Goal: Task Accomplishment & Management: Manage account settings

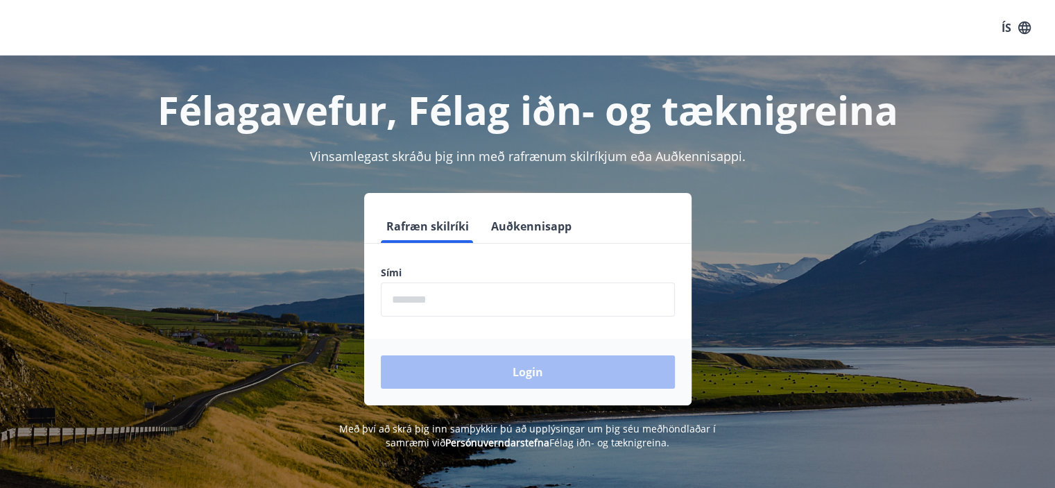
click at [414, 299] on input "phone" at bounding box center [528, 299] width 294 height 34
type input "********"
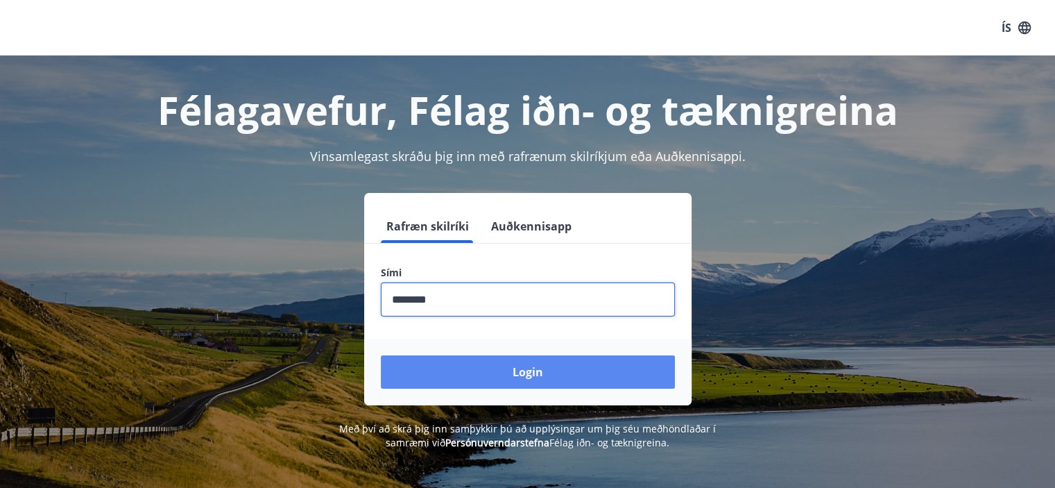
click at [535, 375] on button "Login" at bounding box center [528, 371] width 294 height 33
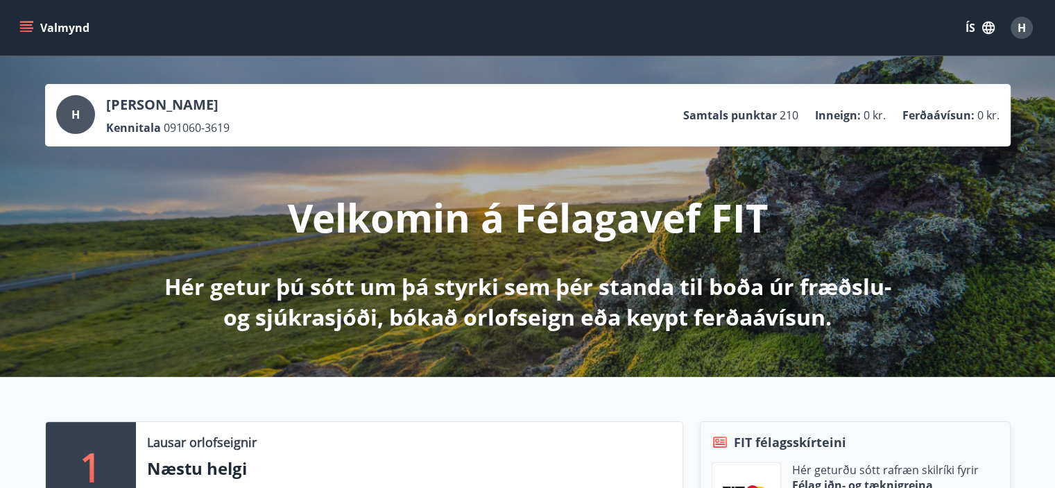
click at [28, 28] on icon "menu" at bounding box center [27, 27] width 15 height 1
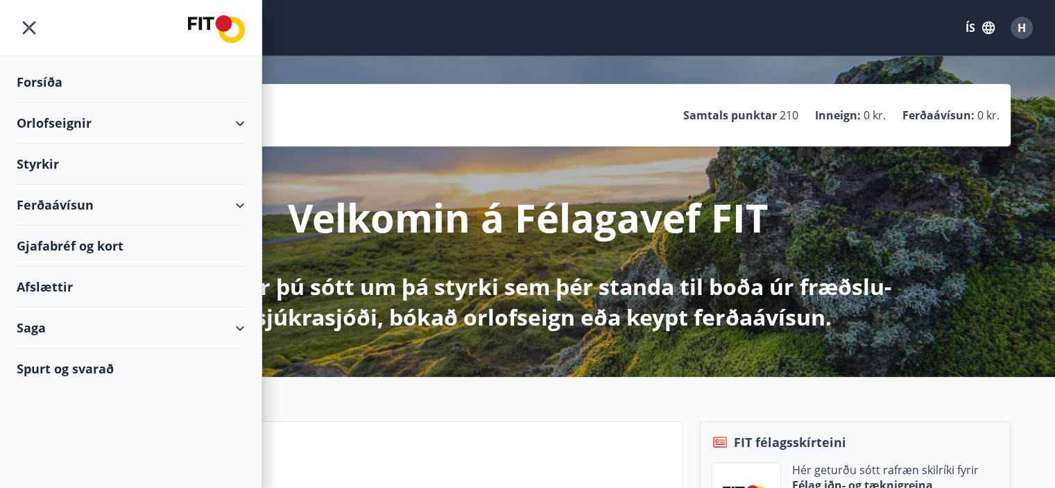
click at [38, 166] on div "Styrkir" at bounding box center [131, 164] width 228 height 41
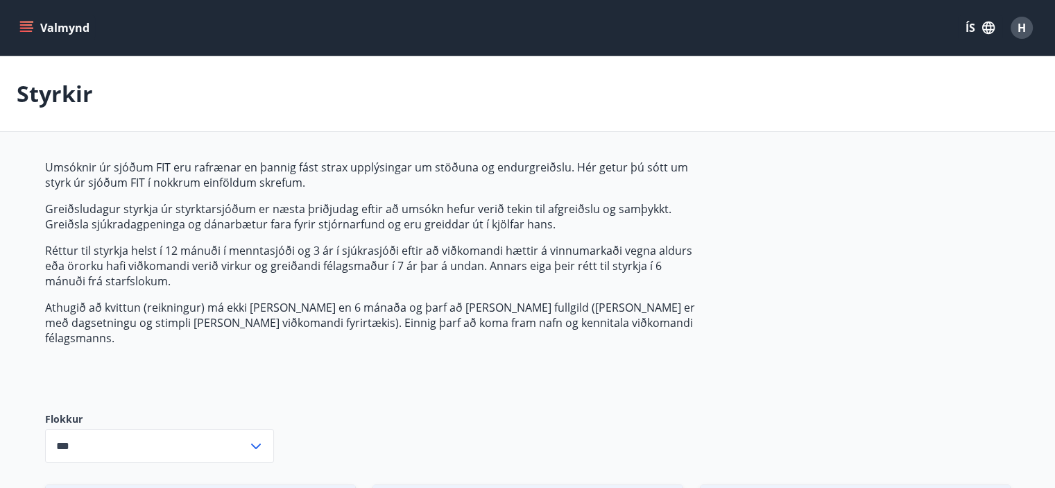
type input "***"
click at [30, 26] on icon "menu" at bounding box center [26, 28] width 14 height 14
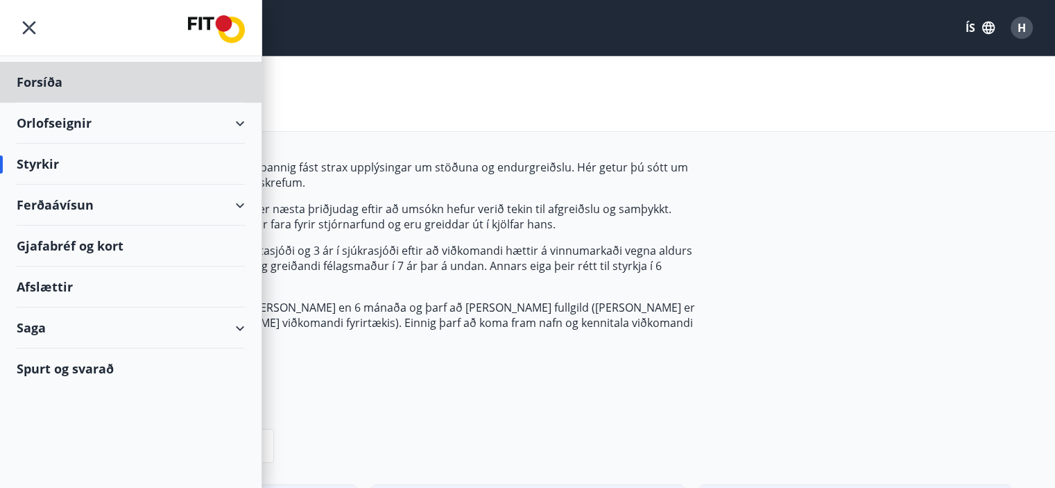
click at [51, 169] on div "Styrkir" at bounding box center [131, 164] width 228 height 41
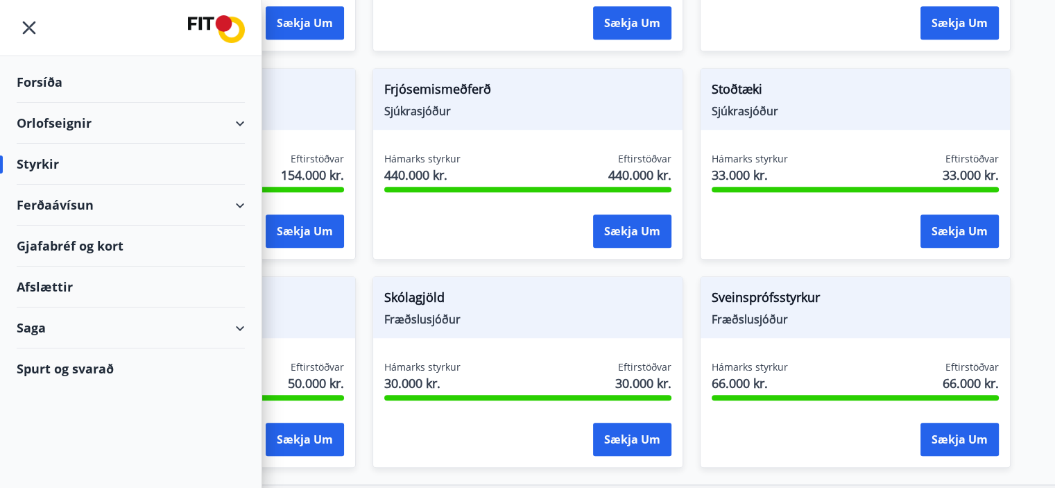
scroll to position [1137, 0]
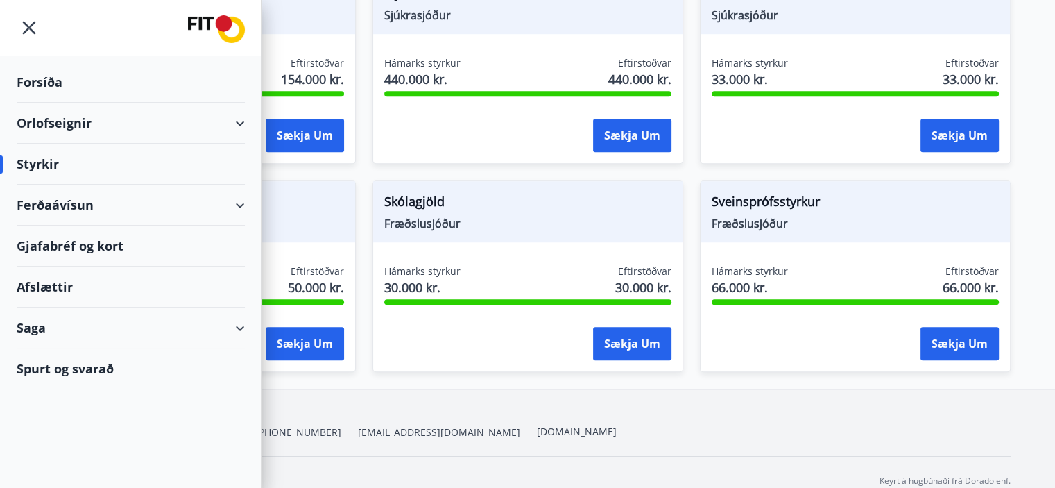
click at [33, 26] on icon "menu" at bounding box center [29, 27] width 25 height 25
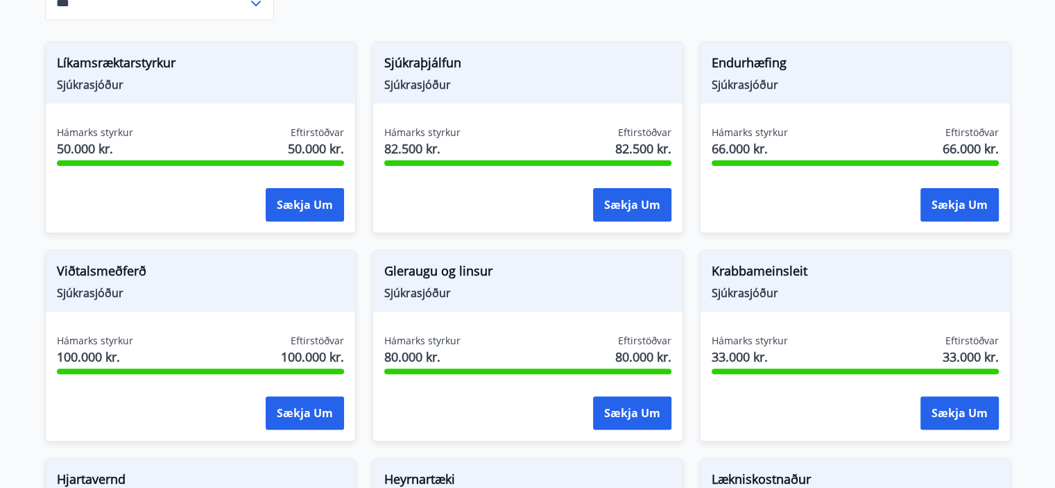
scroll to position [165, 0]
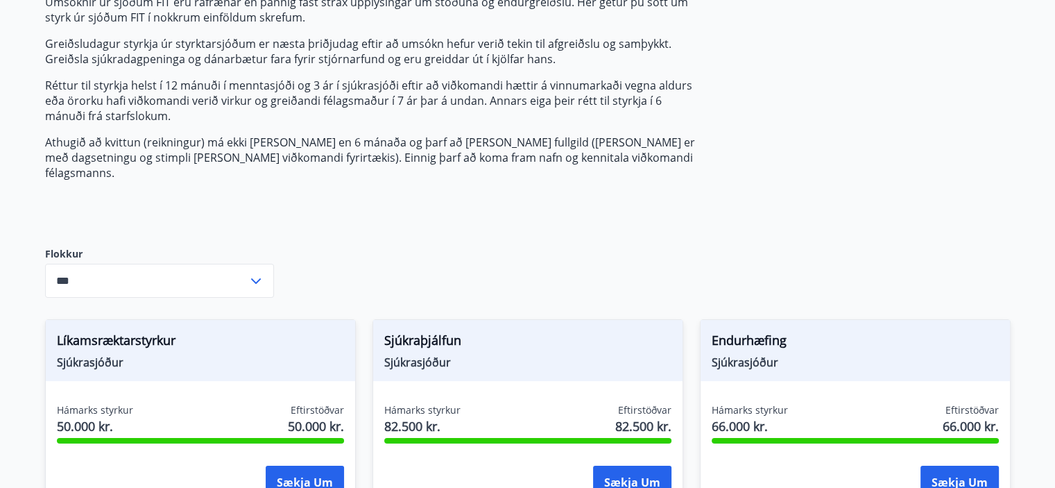
click at [258, 273] on icon at bounding box center [256, 281] width 17 height 17
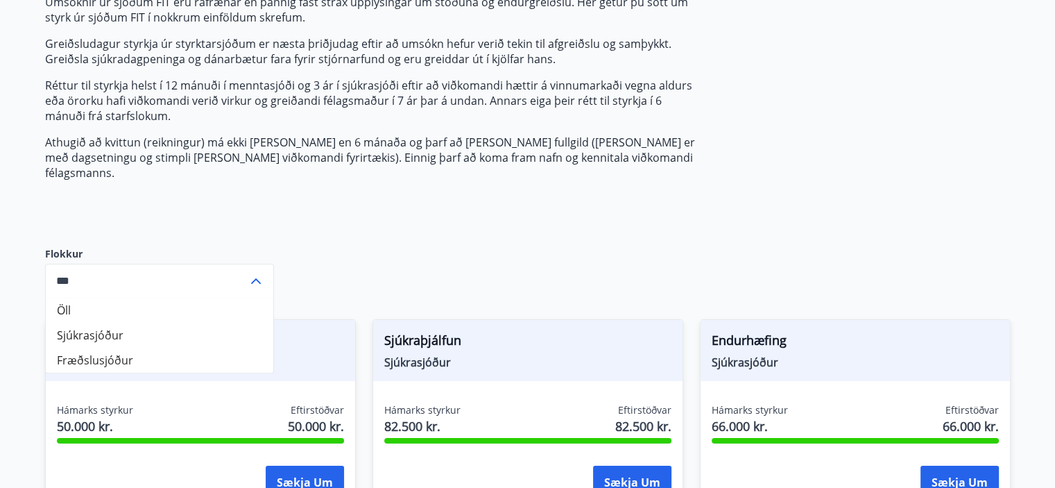
click at [258, 273] on icon at bounding box center [256, 281] width 17 height 17
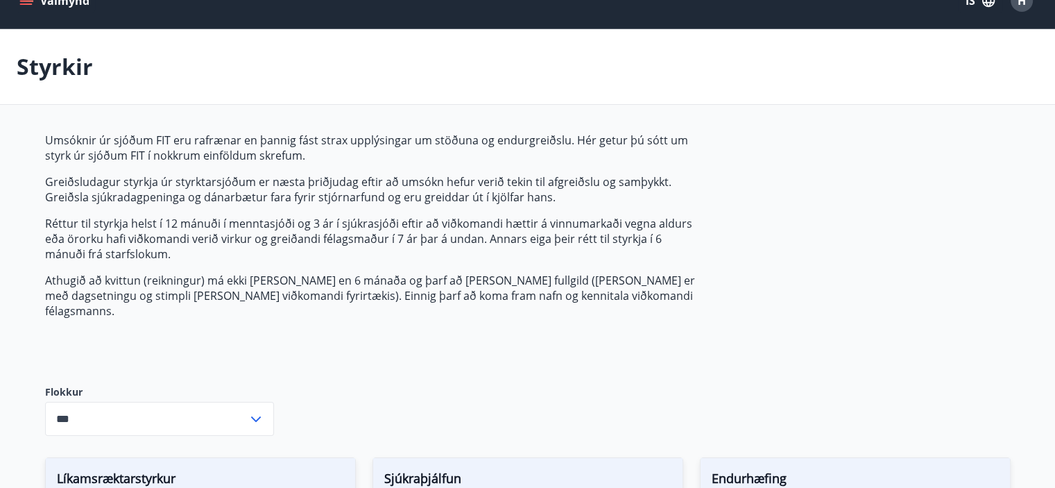
scroll to position [0, 0]
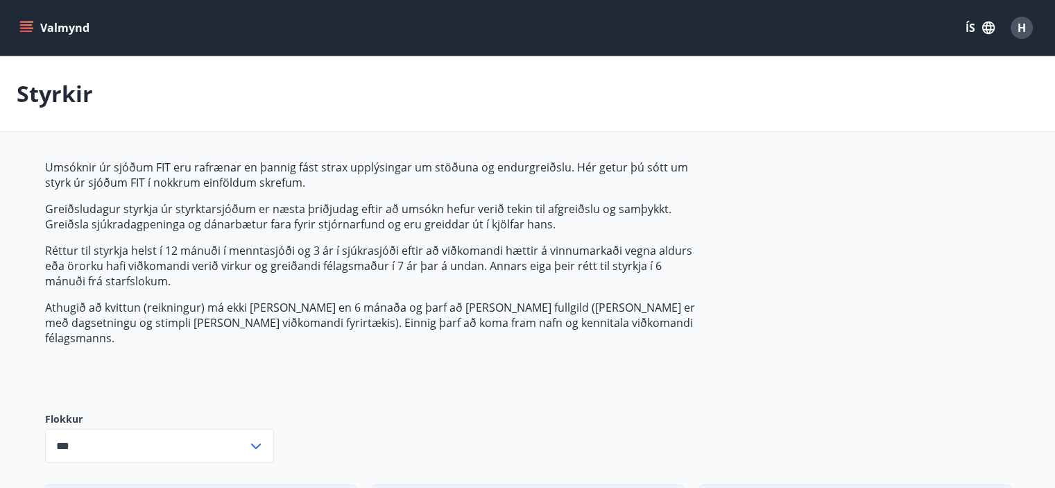
click at [31, 31] on icon "menu" at bounding box center [26, 31] width 12 height 1
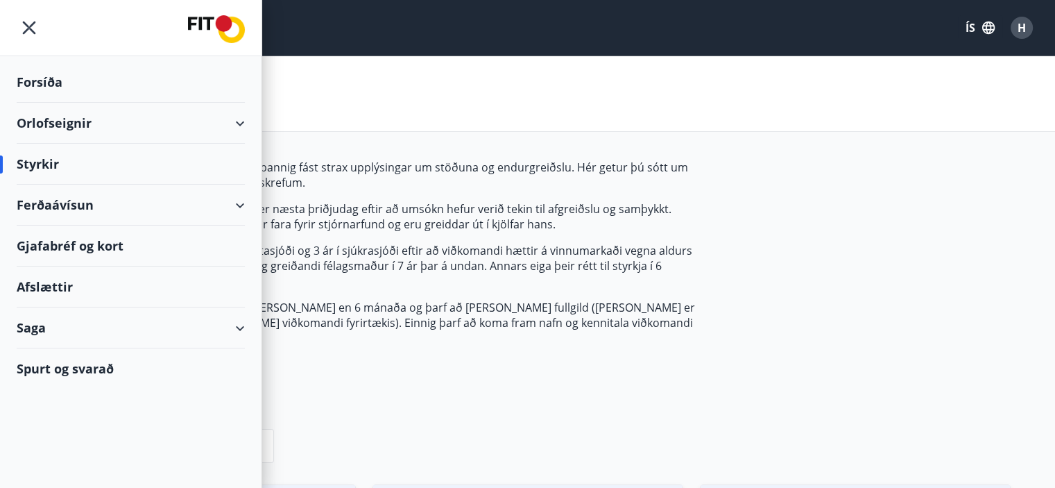
click at [239, 327] on div "Saga" at bounding box center [131, 327] width 228 height 41
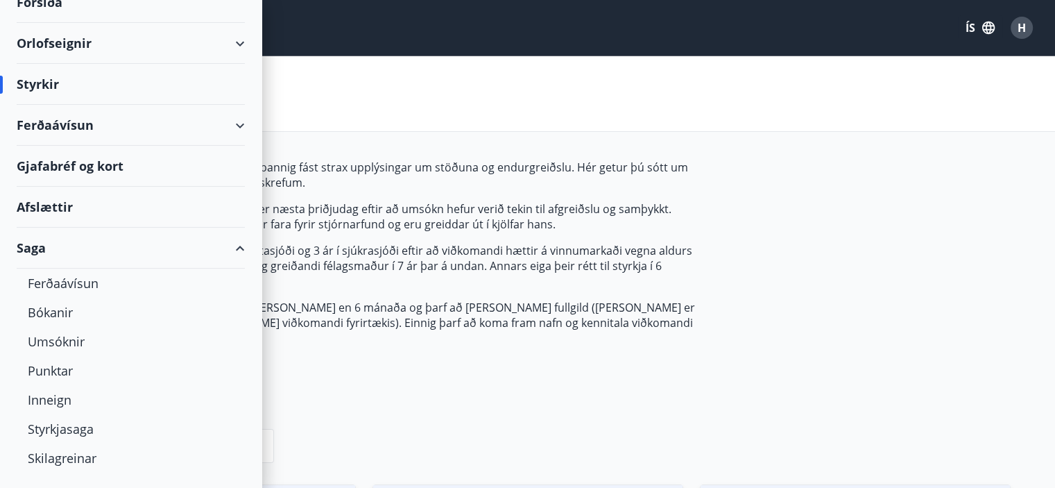
scroll to position [103, 0]
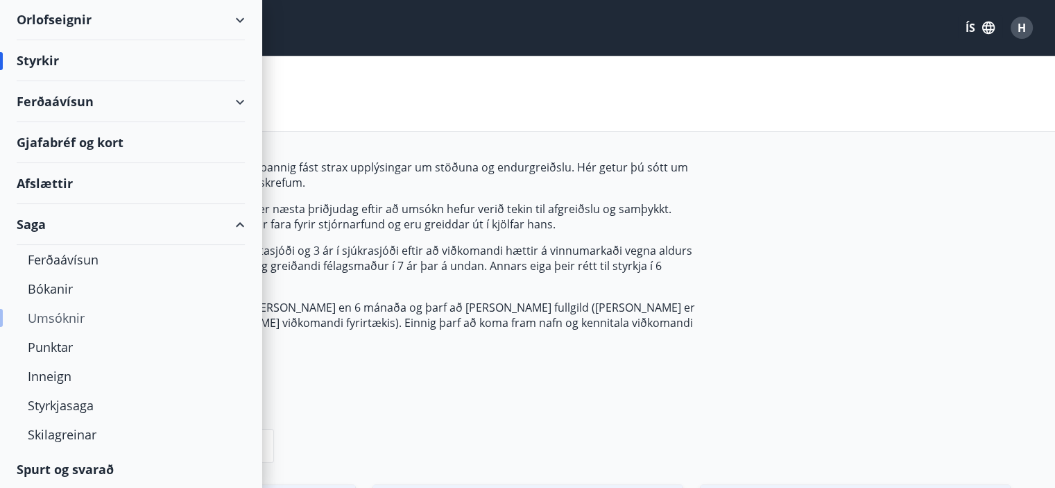
click at [49, 319] on div "Umsóknir" at bounding box center [131, 317] width 206 height 29
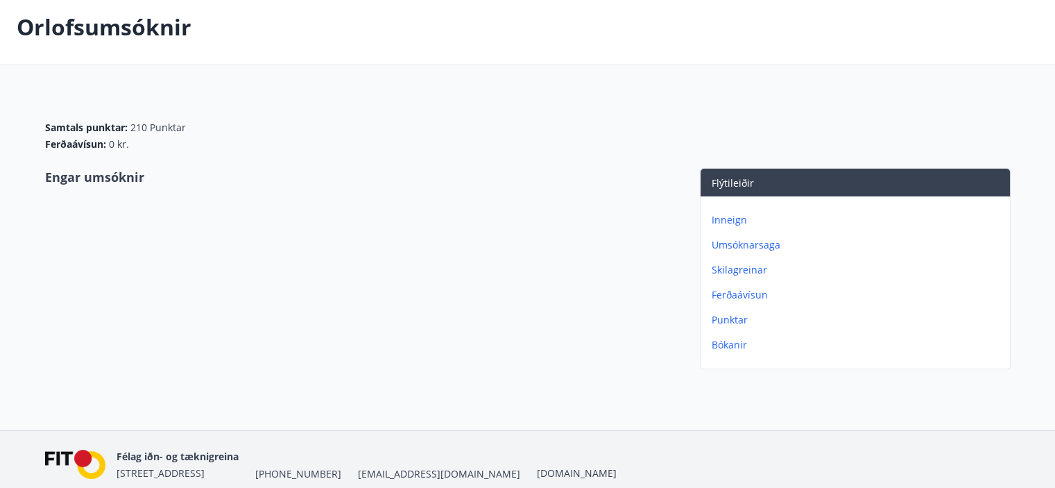
scroll to position [55, 0]
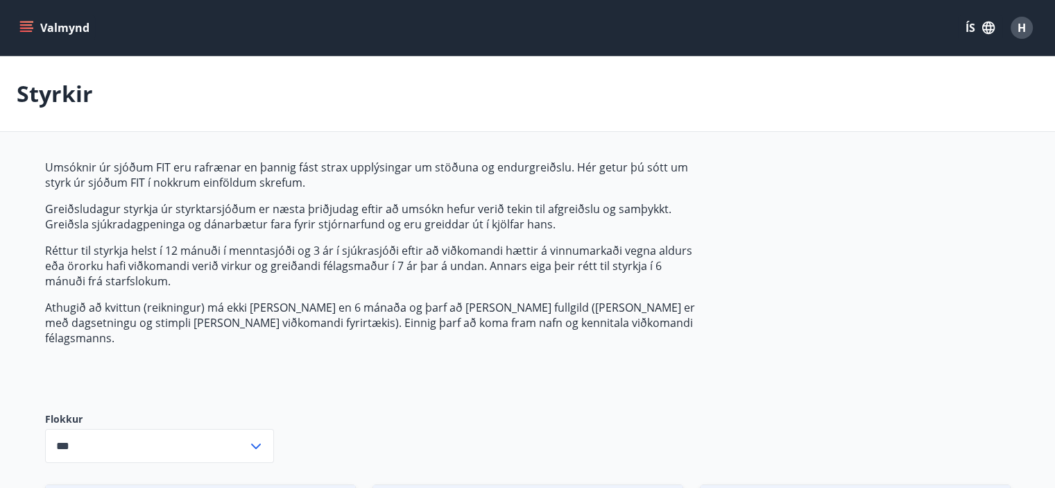
click at [22, 31] on icon "menu" at bounding box center [26, 31] width 12 height 1
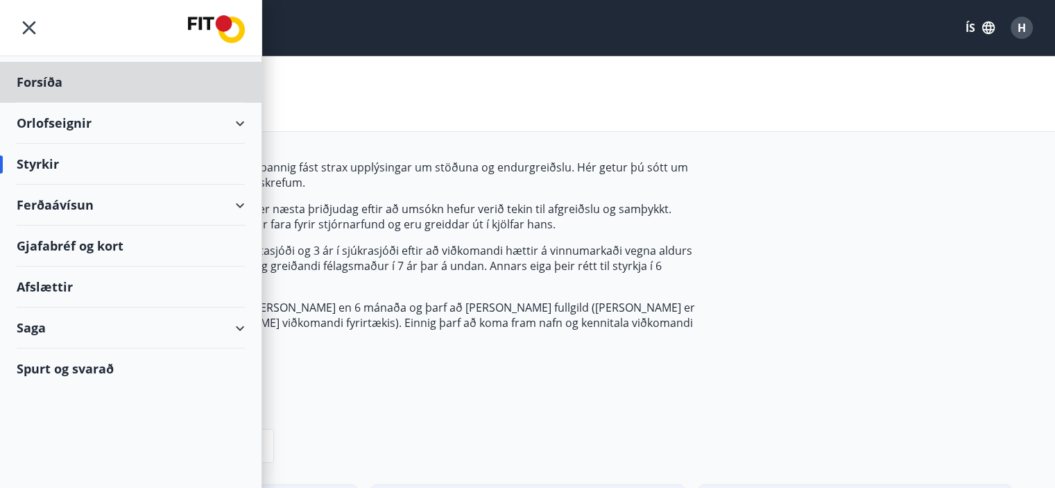
click at [36, 162] on div "Styrkir" at bounding box center [131, 164] width 228 height 41
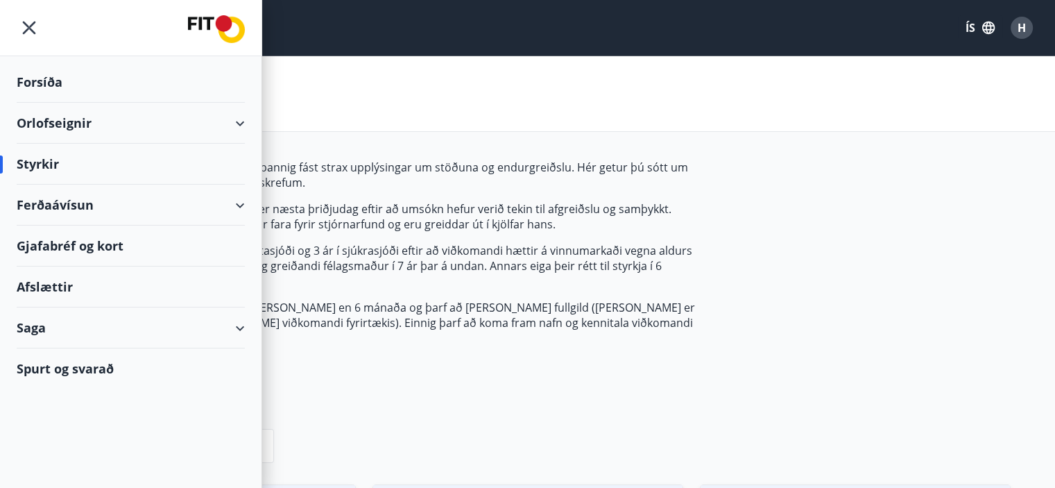
click at [554, 255] on p "Réttur til styrkja helst í 12 mánuði í menntasjóði og 3 ár í sjúkrasjóði eftir …" at bounding box center [372, 266] width 655 height 46
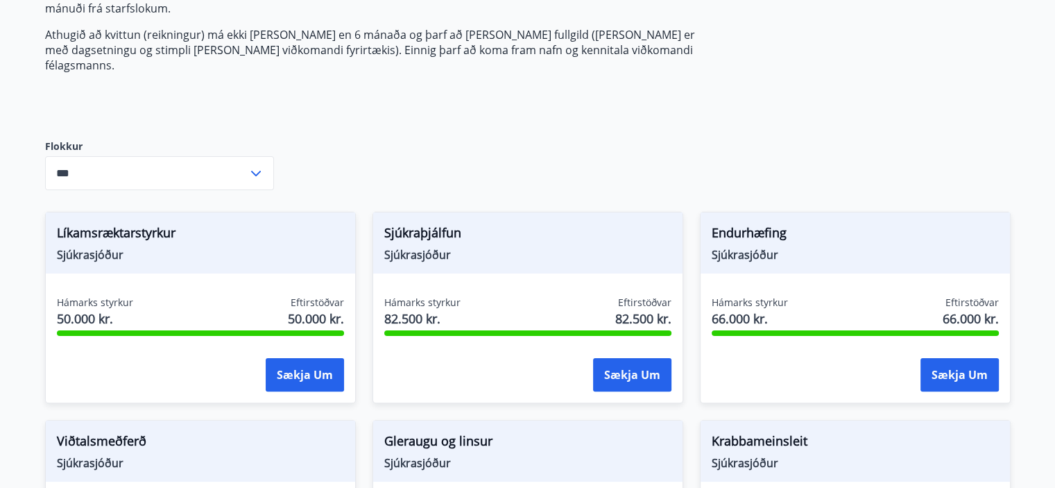
scroll to position [278, 0]
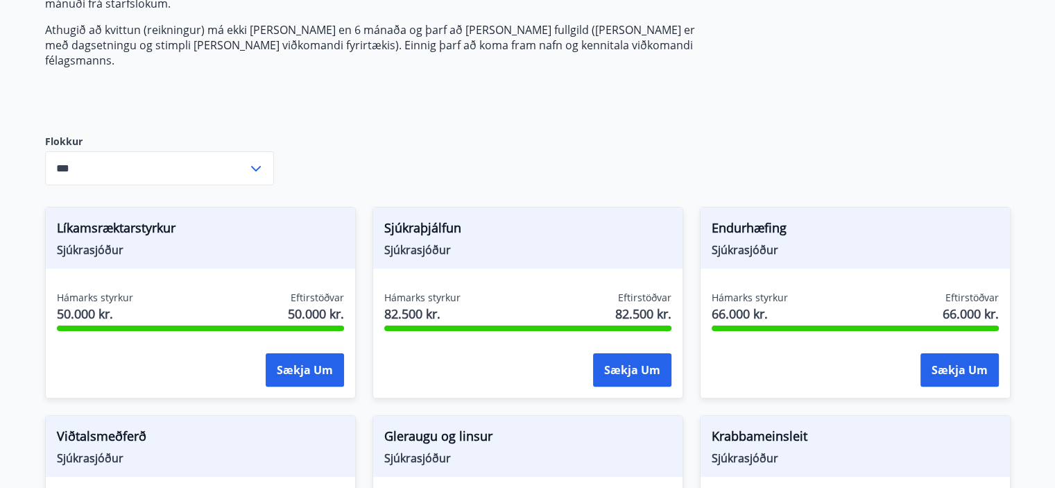
click at [255, 166] on icon at bounding box center [256, 169] width 10 height 6
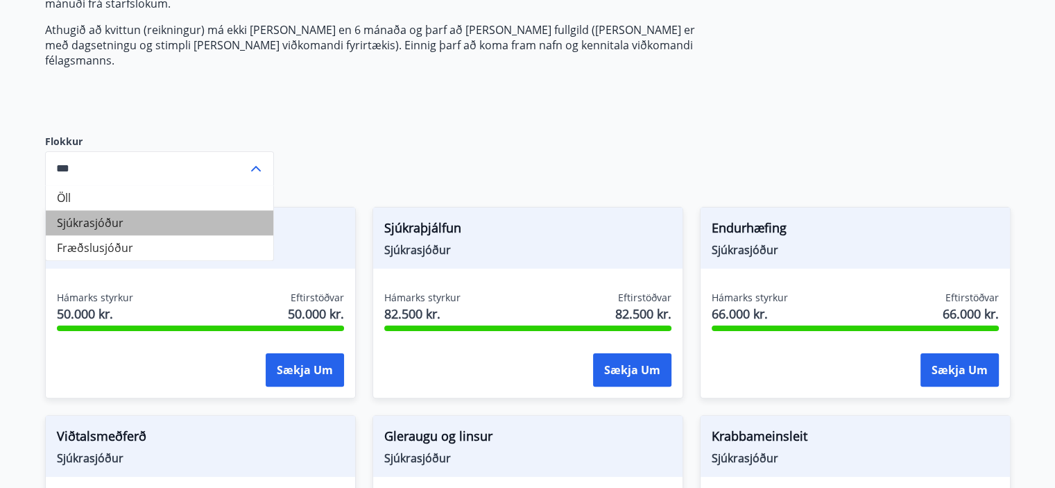
click at [110, 210] on li "Sjúkrasjóður" at bounding box center [160, 222] width 228 height 25
type input "**********"
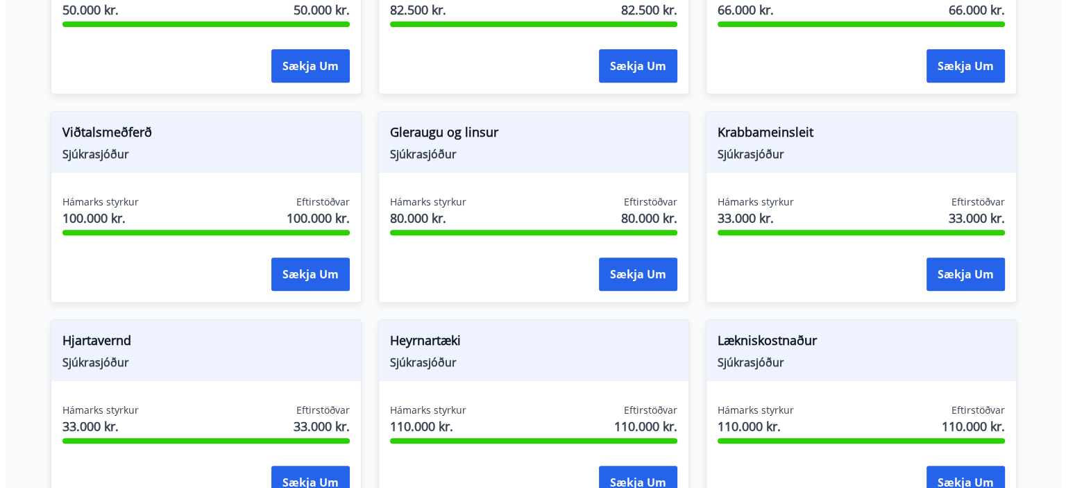
scroll to position [651, 0]
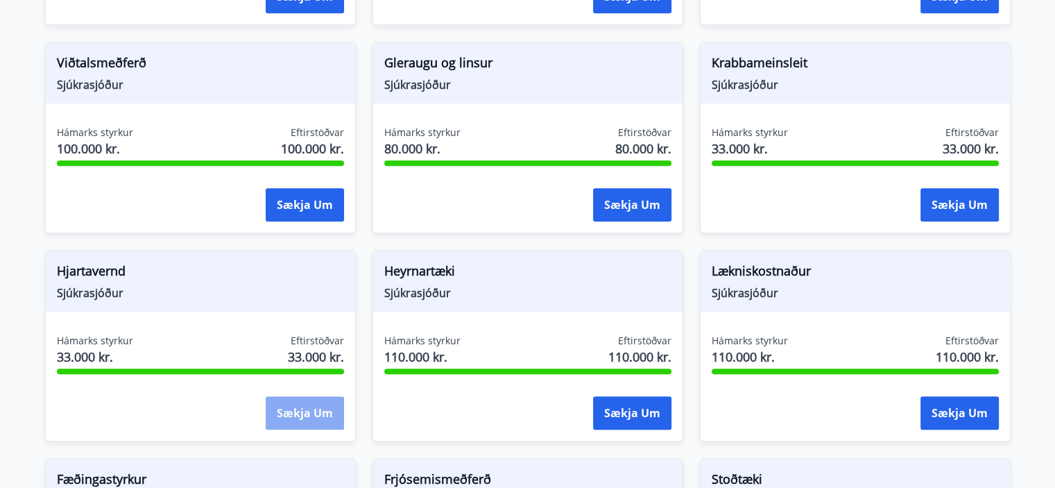
click at [312, 396] on button "Sækja um" at bounding box center [305, 412] width 78 height 33
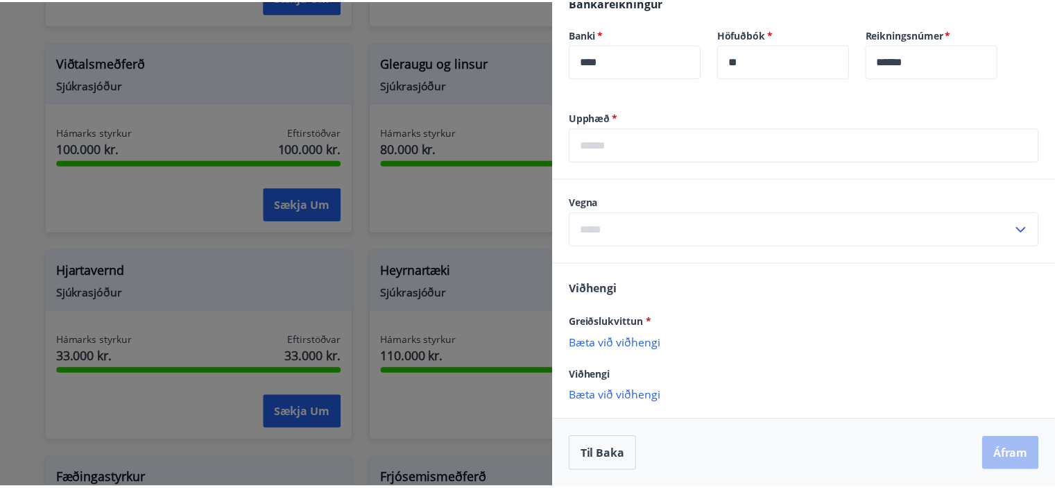
scroll to position [0, 0]
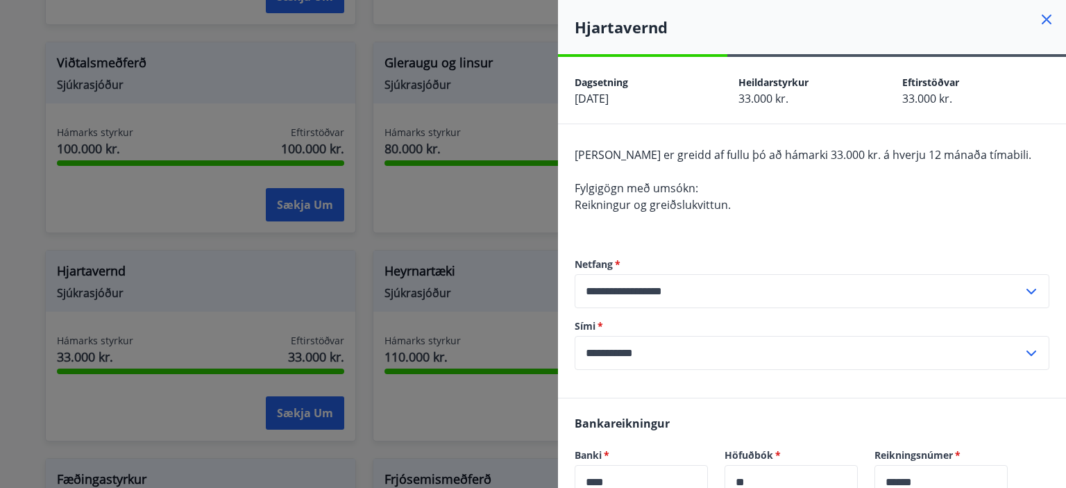
click at [1038, 19] on icon at bounding box center [1046, 19] width 17 height 17
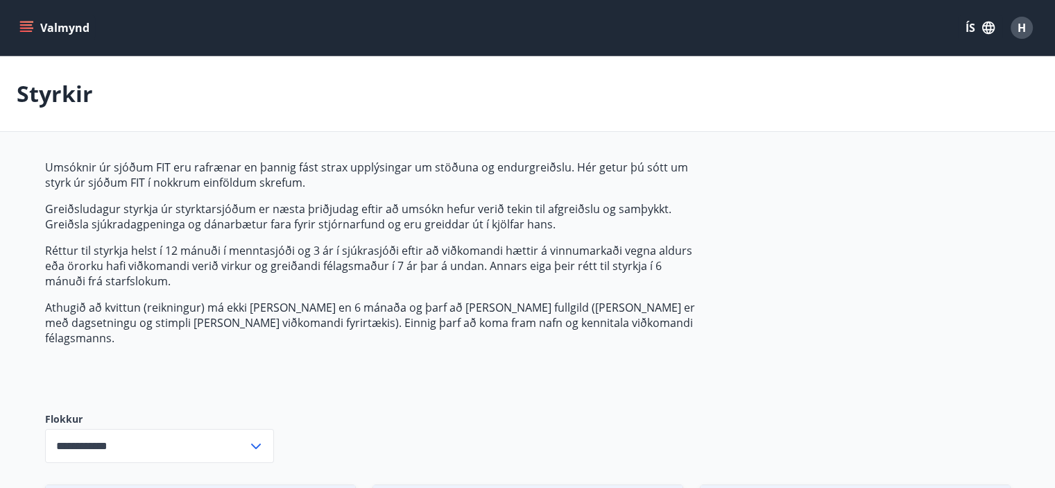
click at [33, 25] on icon "menu" at bounding box center [26, 28] width 14 height 14
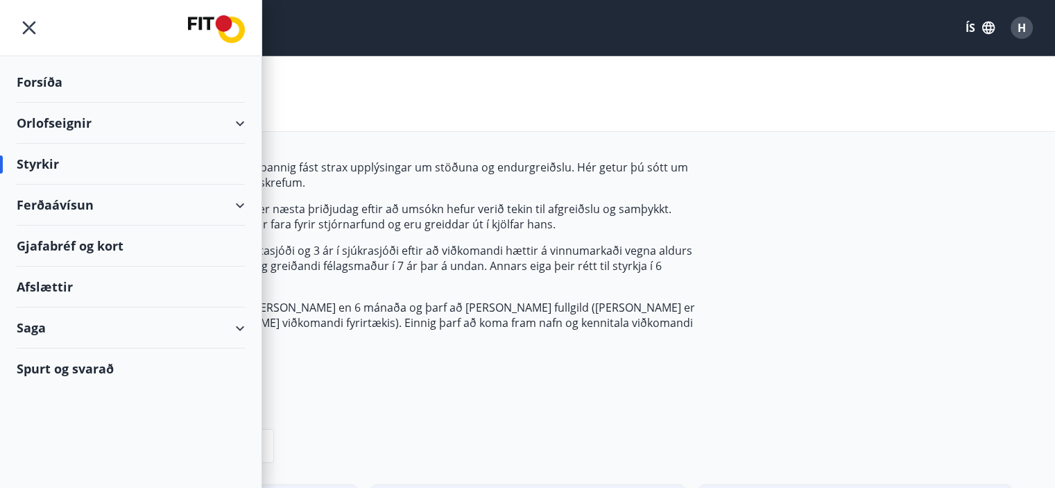
click at [40, 84] on div "Forsíða" at bounding box center [131, 82] width 228 height 41
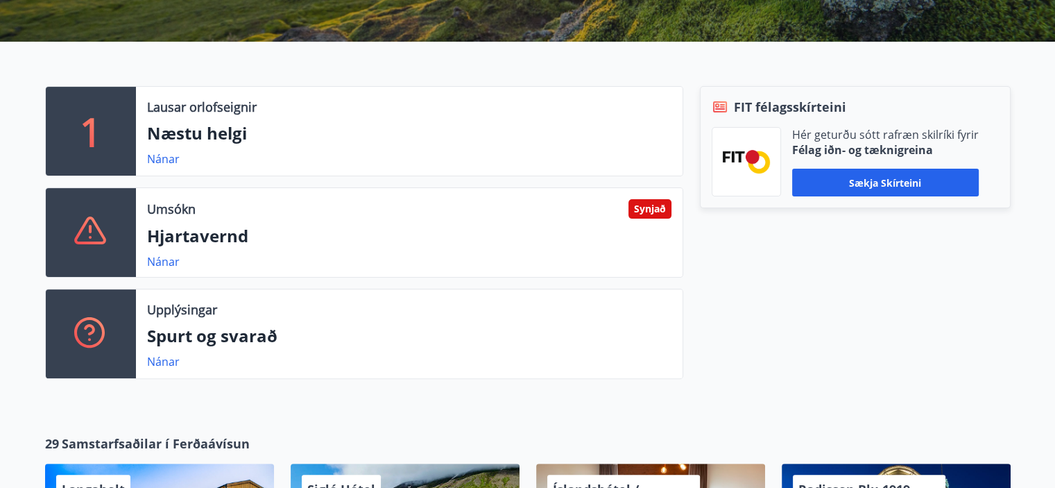
scroll to position [347, 0]
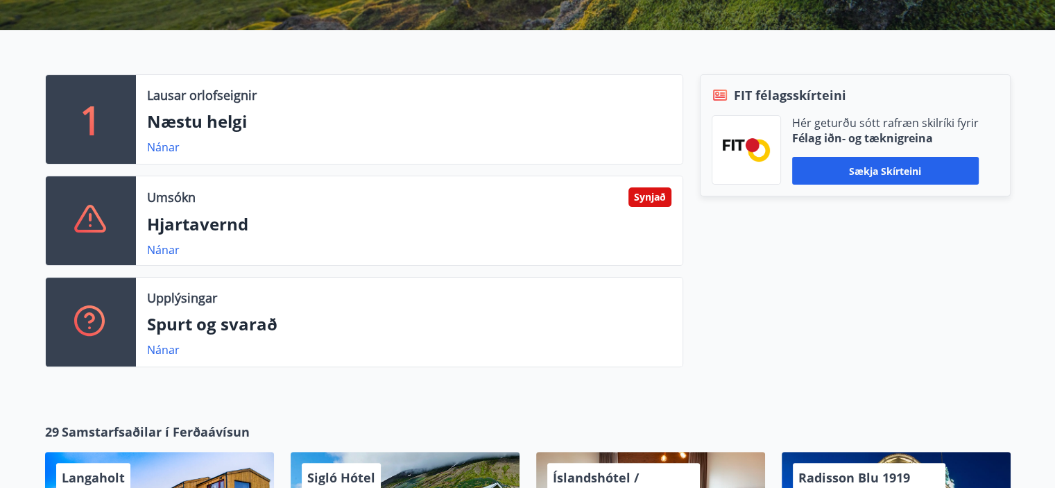
click at [119, 219] on div at bounding box center [91, 220] width 90 height 89
click at [160, 248] on link "Nánar" at bounding box center [163, 249] width 33 height 15
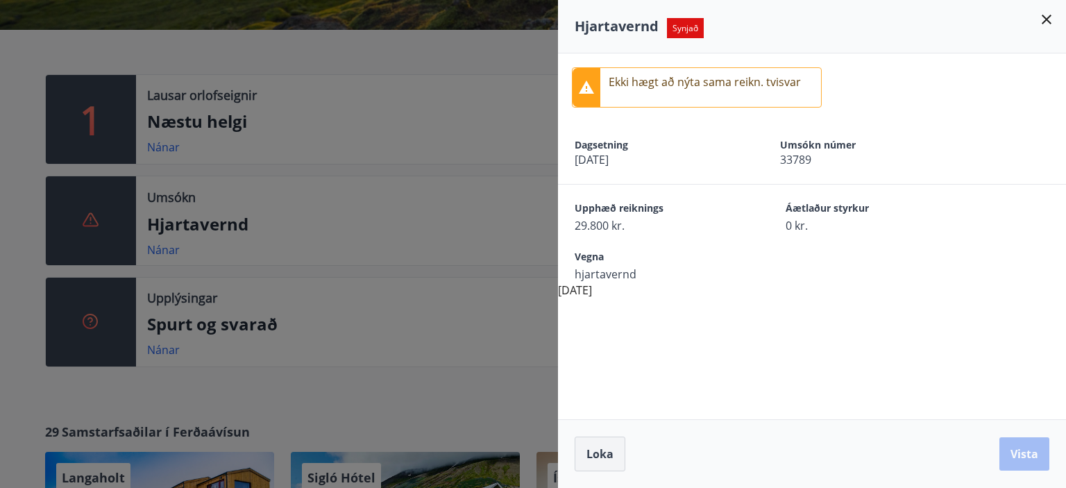
click at [609, 456] on span "Loka" at bounding box center [599, 453] width 27 height 15
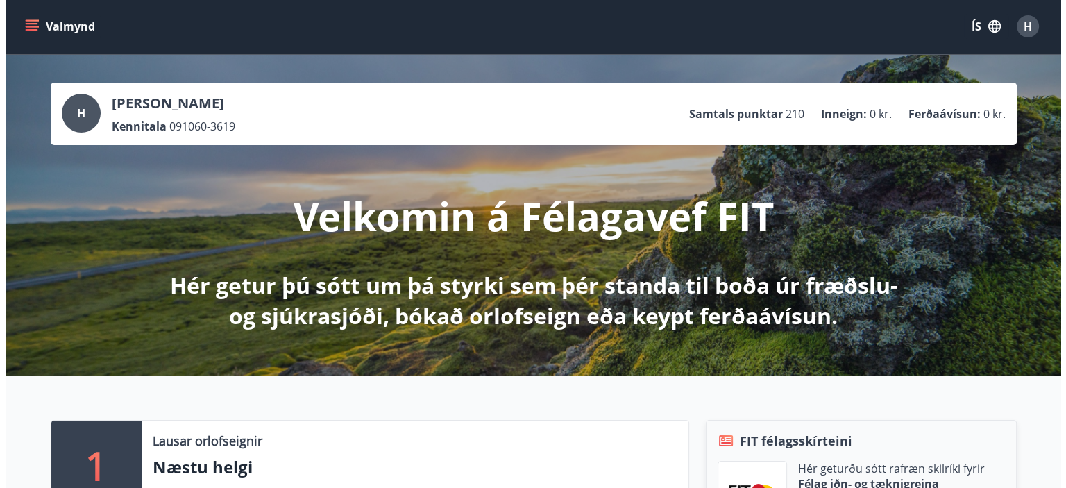
scroll to position [0, 0]
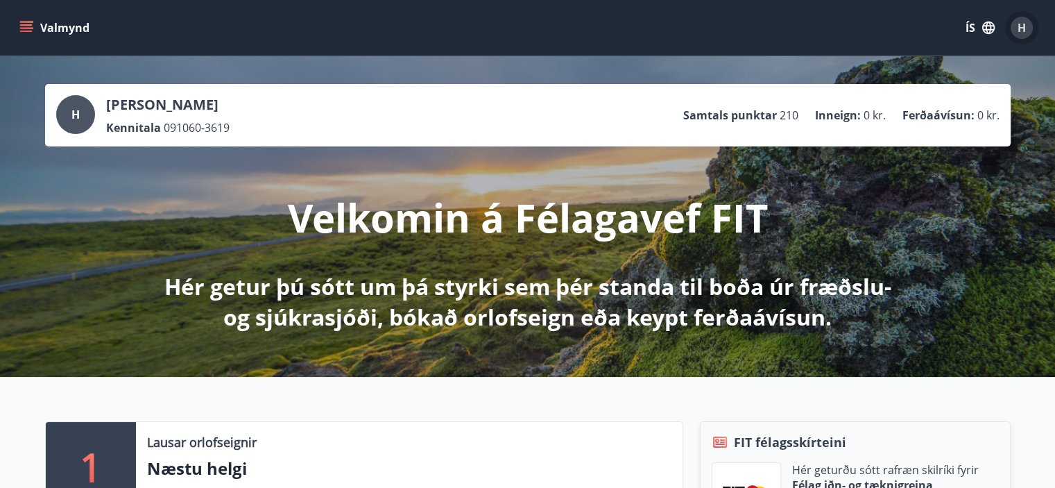
click at [1019, 28] on span "H" at bounding box center [1022, 27] width 8 height 15
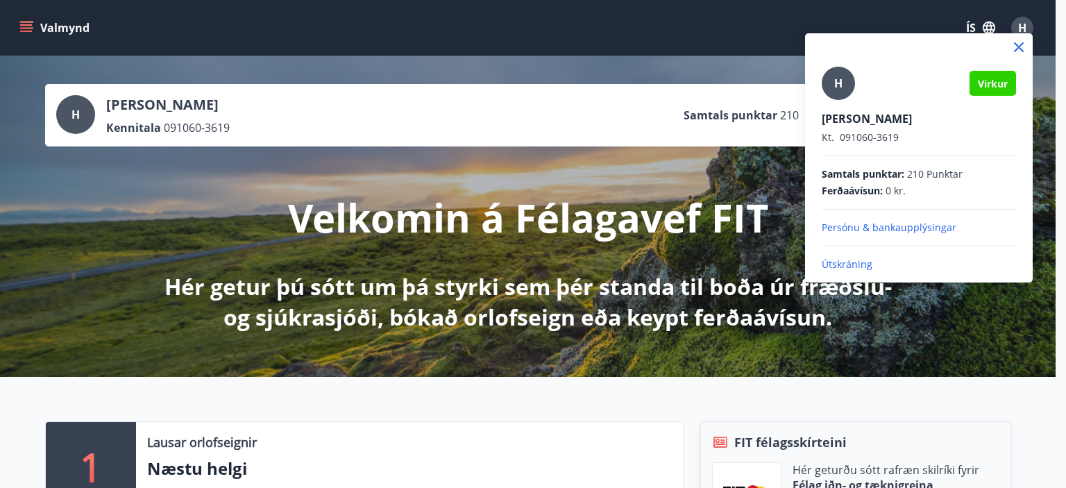
click at [904, 228] on p "Persónu & bankaupplýsingar" at bounding box center [919, 228] width 194 height 14
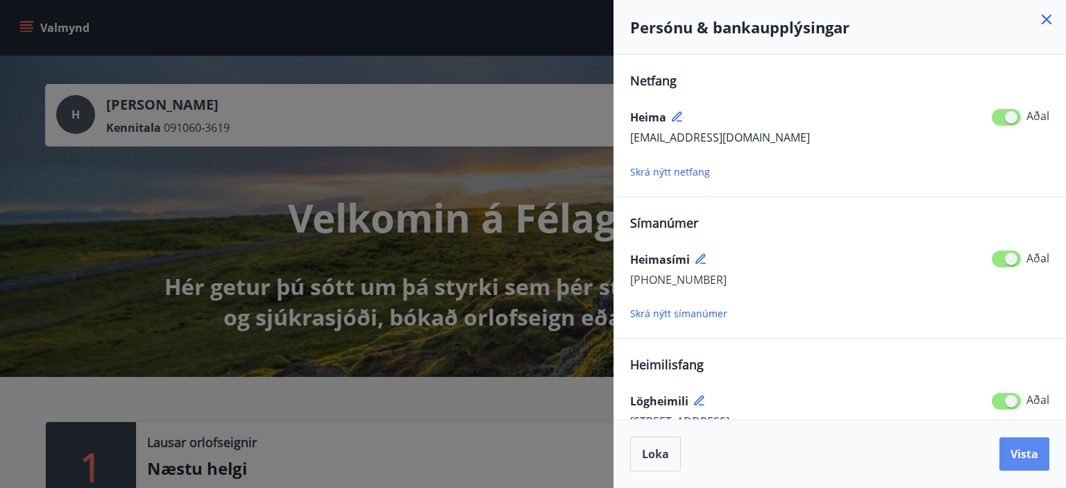
click at [1028, 456] on span "Vista" at bounding box center [1024, 453] width 28 height 15
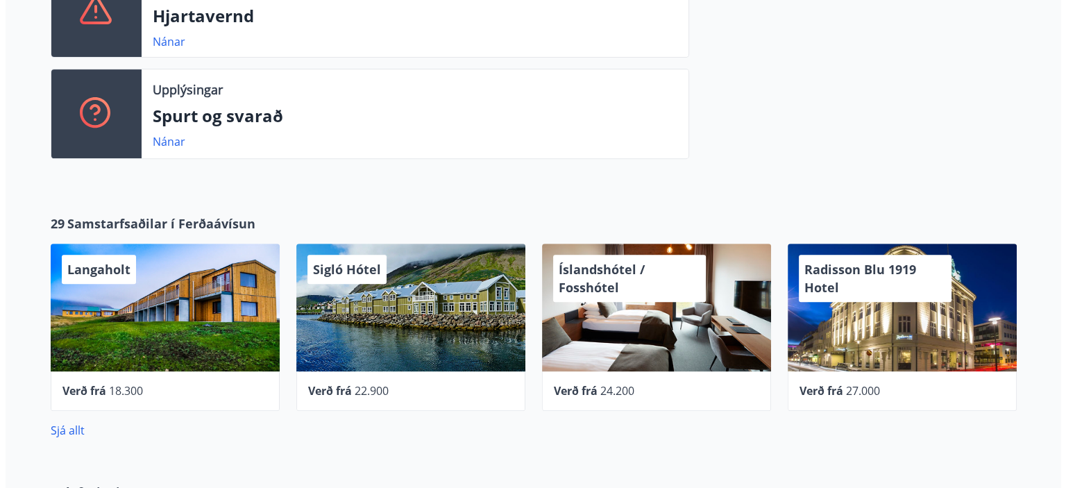
scroll to position [555, 0]
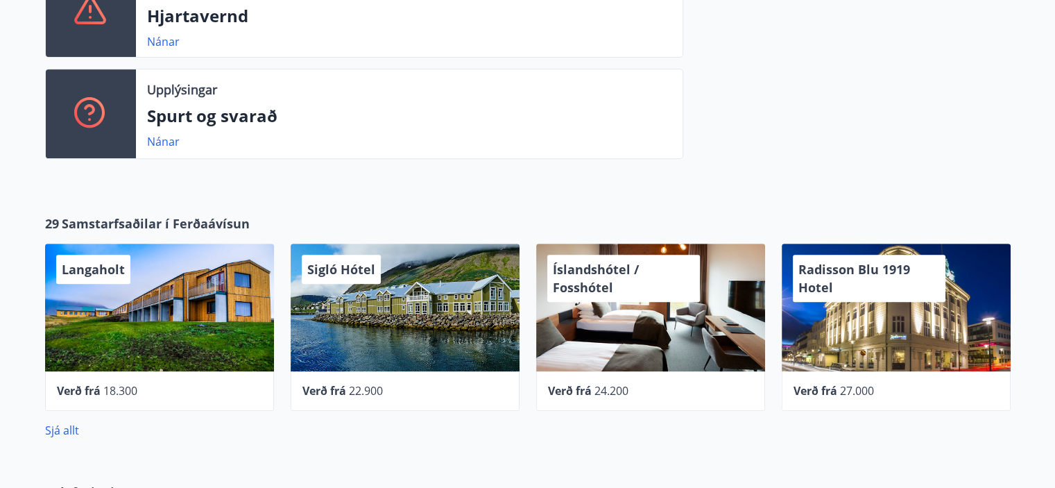
click at [401, 312] on div "Sigló Hótel" at bounding box center [405, 308] width 229 height 128
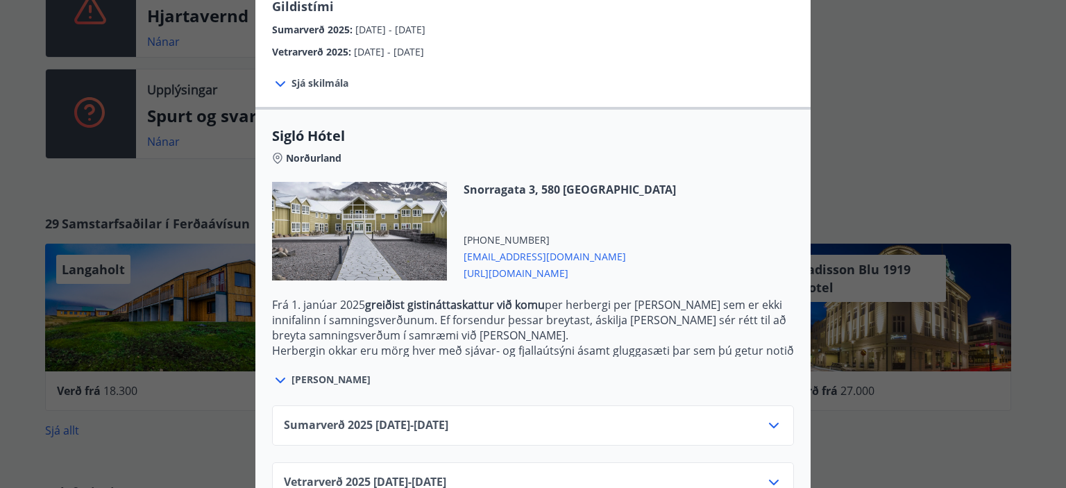
scroll to position [303, 0]
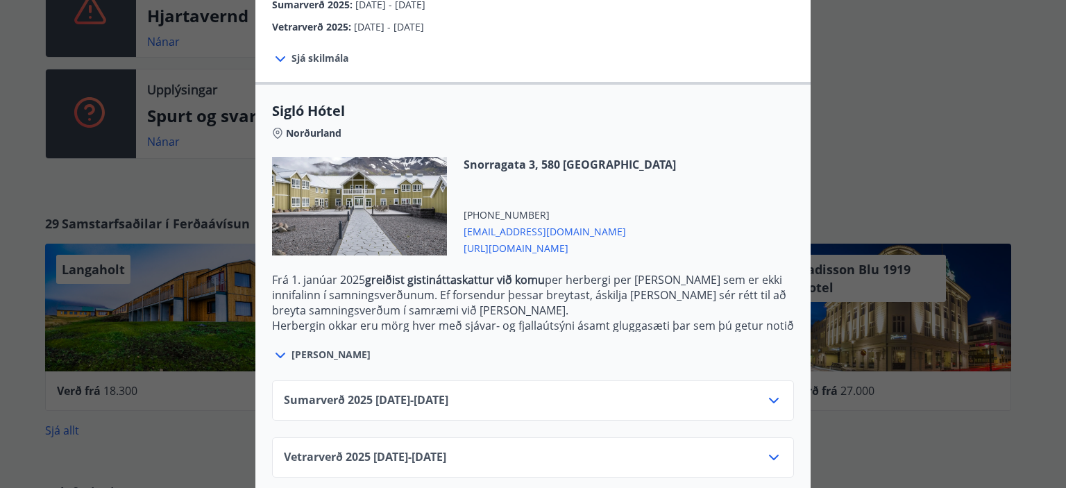
click at [770, 392] on icon at bounding box center [773, 400] width 17 height 17
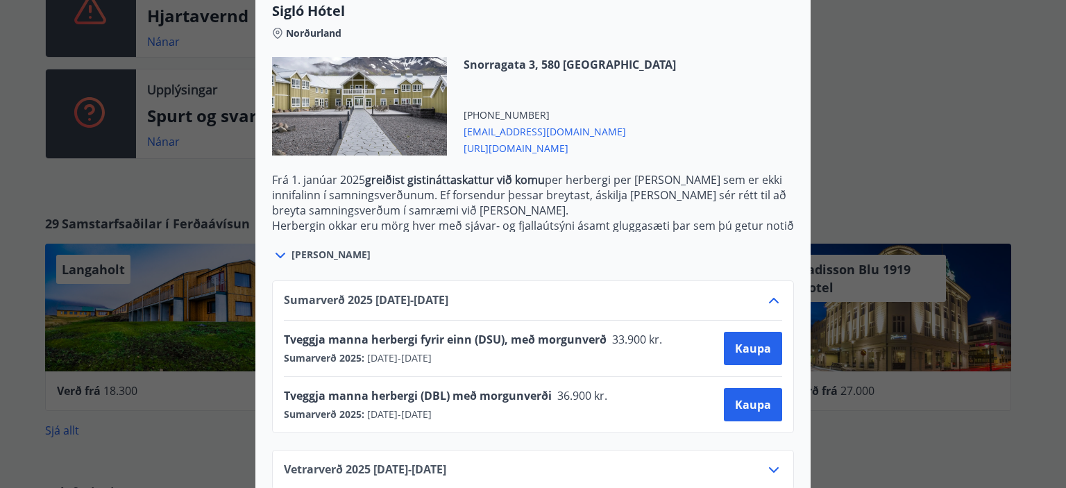
scroll to position [415, 0]
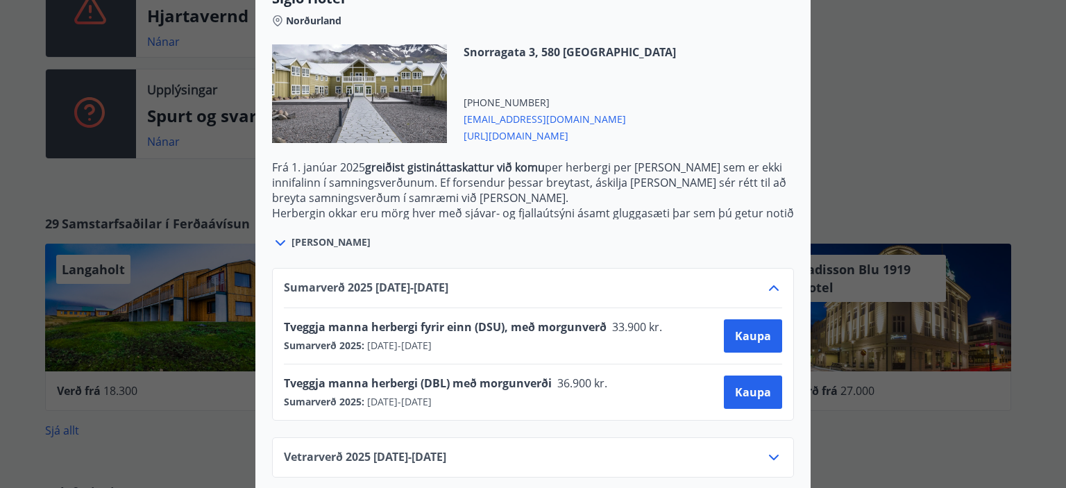
click at [769, 449] on icon at bounding box center [773, 457] width 17 height 17
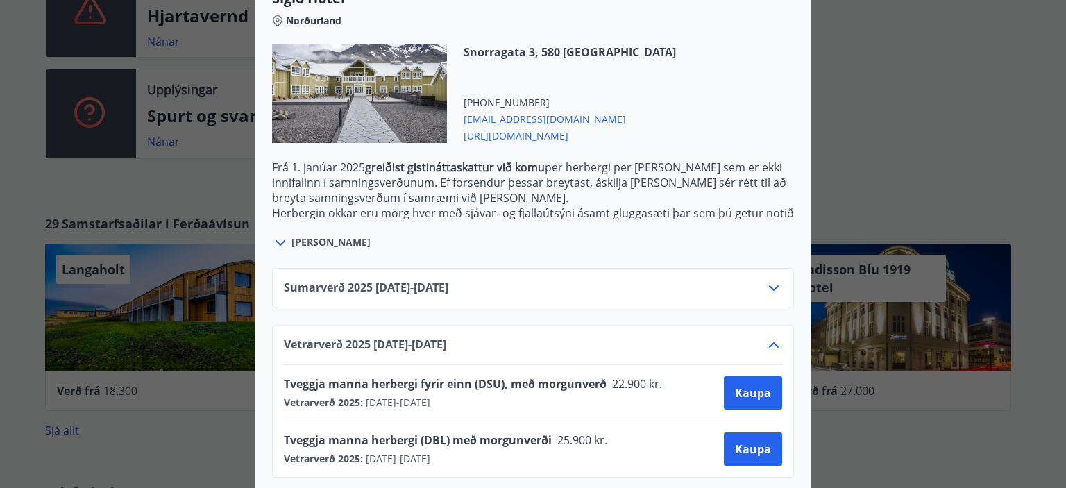
click at [767, 280] on icon at bounding box center [773, 288] width 17 height 17
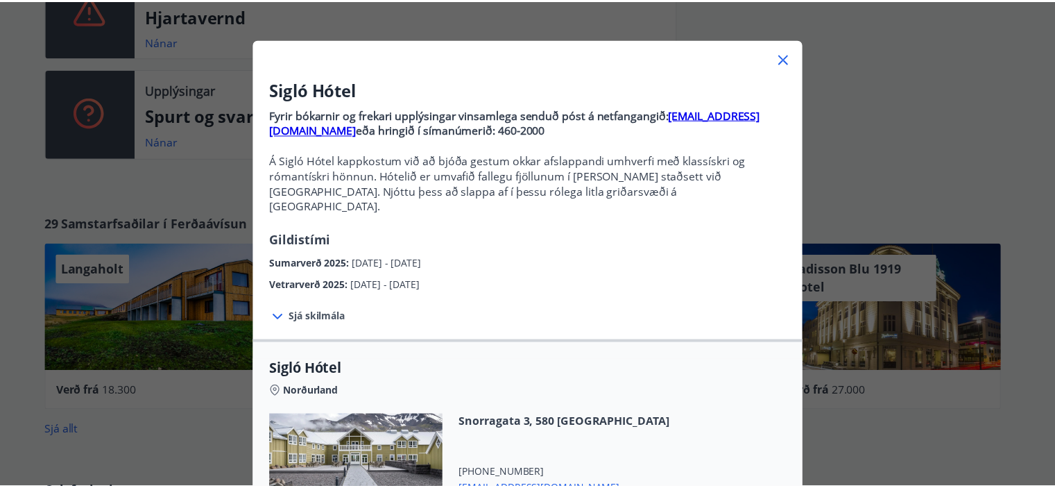
scroll to position [0, 0]
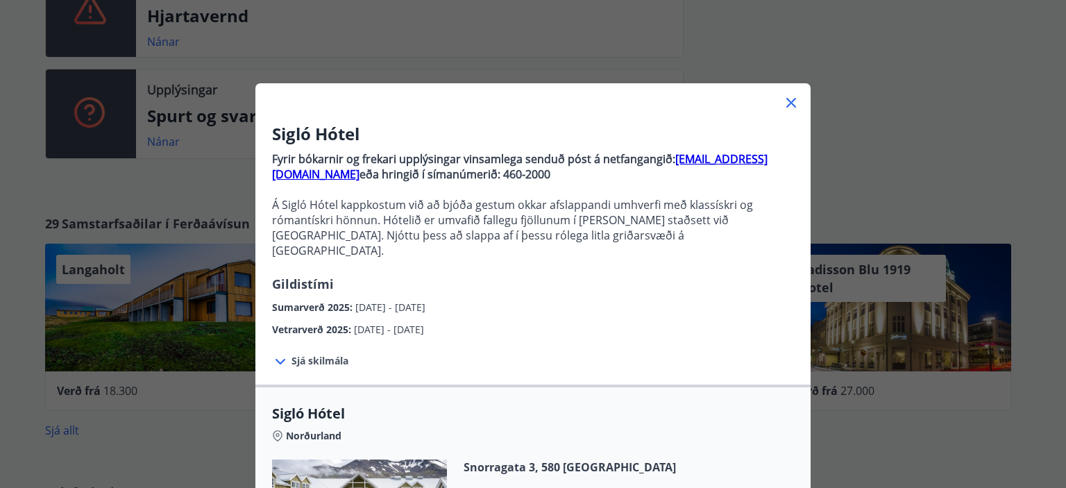
click at [786, 101] on icon at bounding box center [791, 103] width 10 height 10
